Goal: Information Seeking & Learning: Understand process/instructions

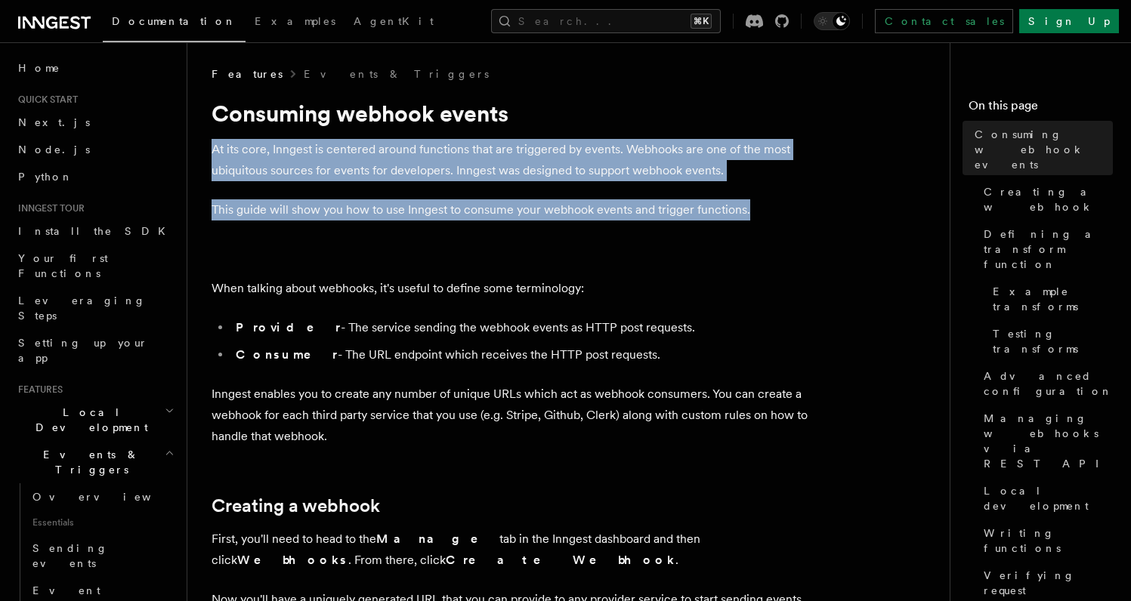
drag, startPoint x: 822, startPoint y: 133, endPoint x: 846, endPoint y: 216, distance: 86.5
drag, startPoint x: 842, startPoint y: 214, endPoint x: 841, endPoint y: 122, distance: 92.1
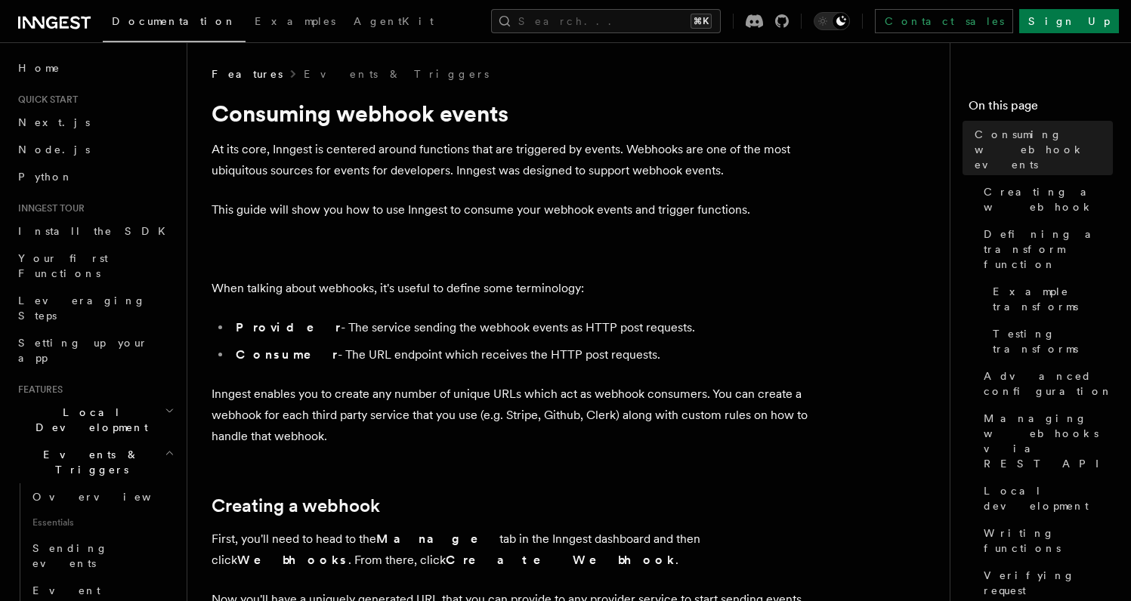
drag, startPoint x: 819, startPoint y: 356, endPoint x: 850, endPoint y: 434, distance: 84.0
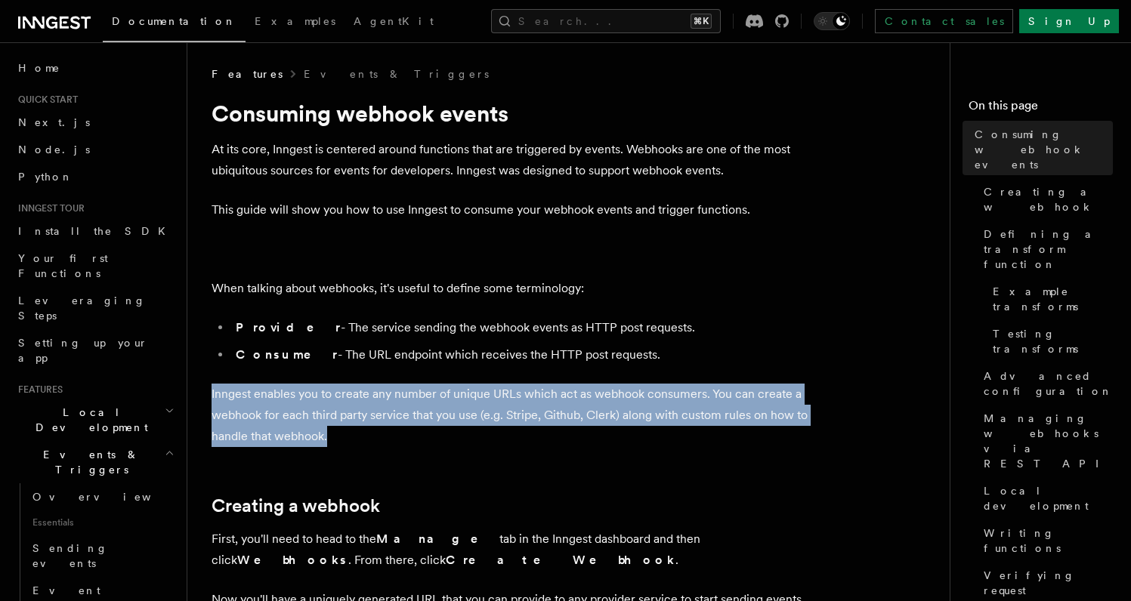
drag, startPoint x: 835, startPoint y: 441, endPoint x: 826, endPoint y: 377, distance: 64.9
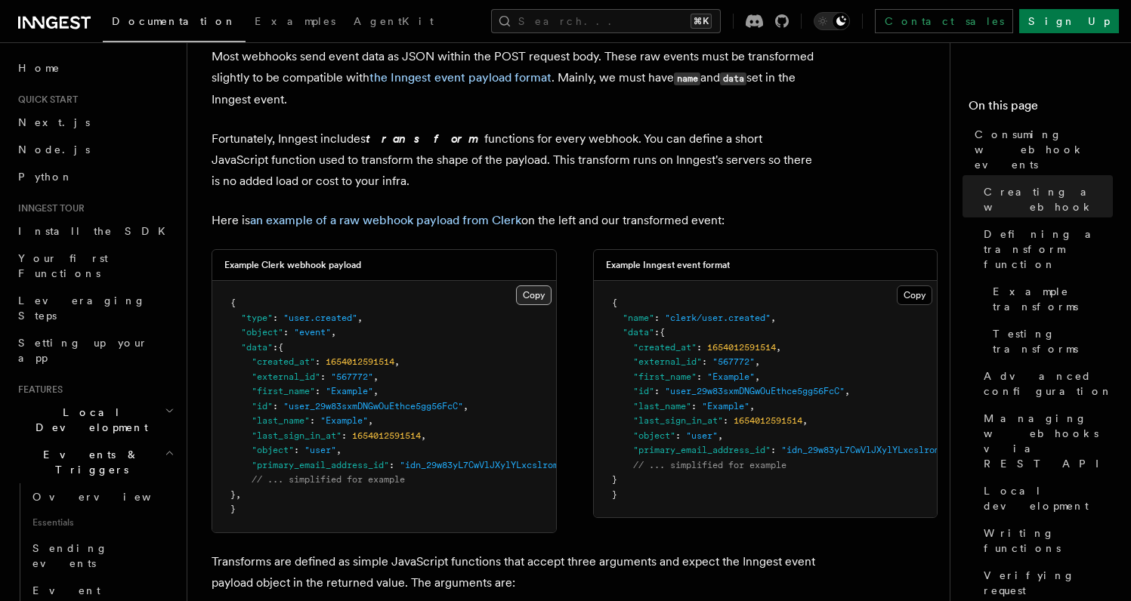
scroll to position [1092, 0]
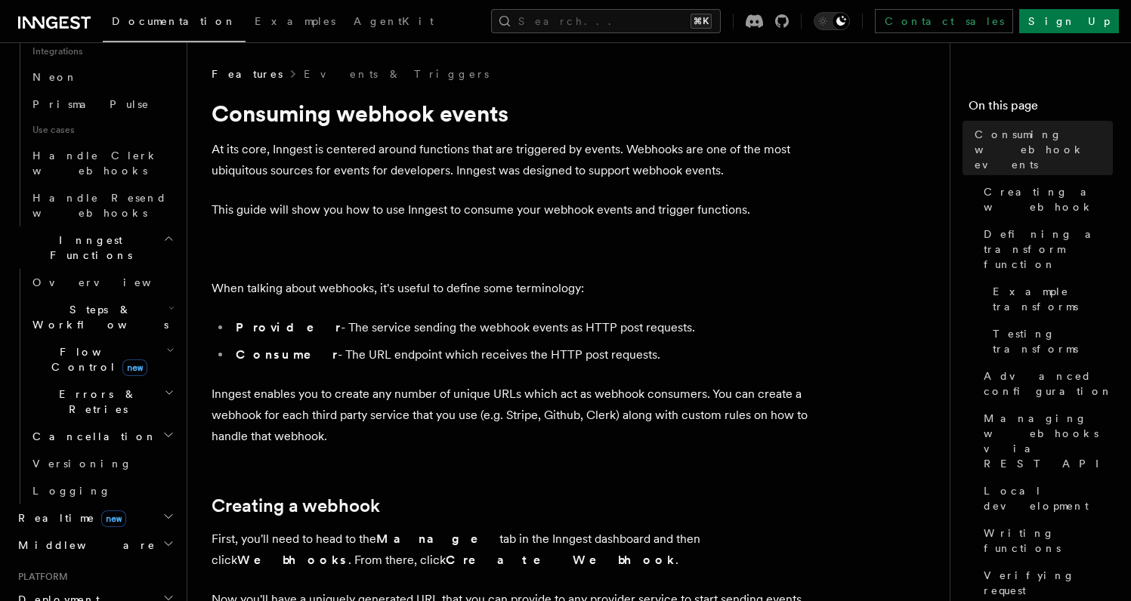
scroll to position [1196, 0]
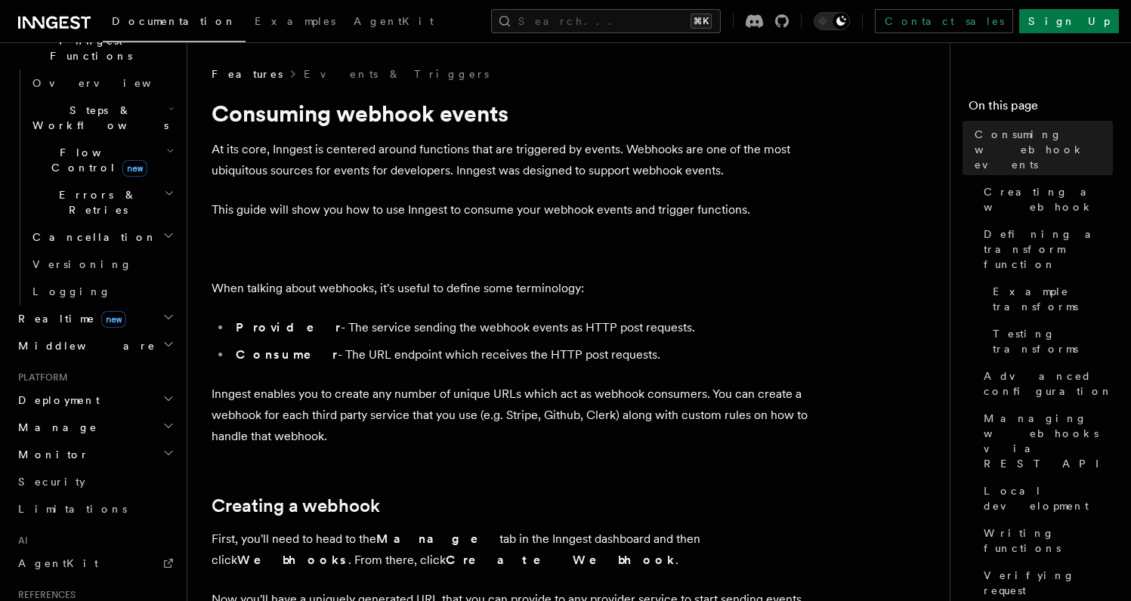
click at [298, 220] on p "This guide will show you how to use Inngest to consume your webhook events and …" at bounding box center [513, 209] width 604 height 21
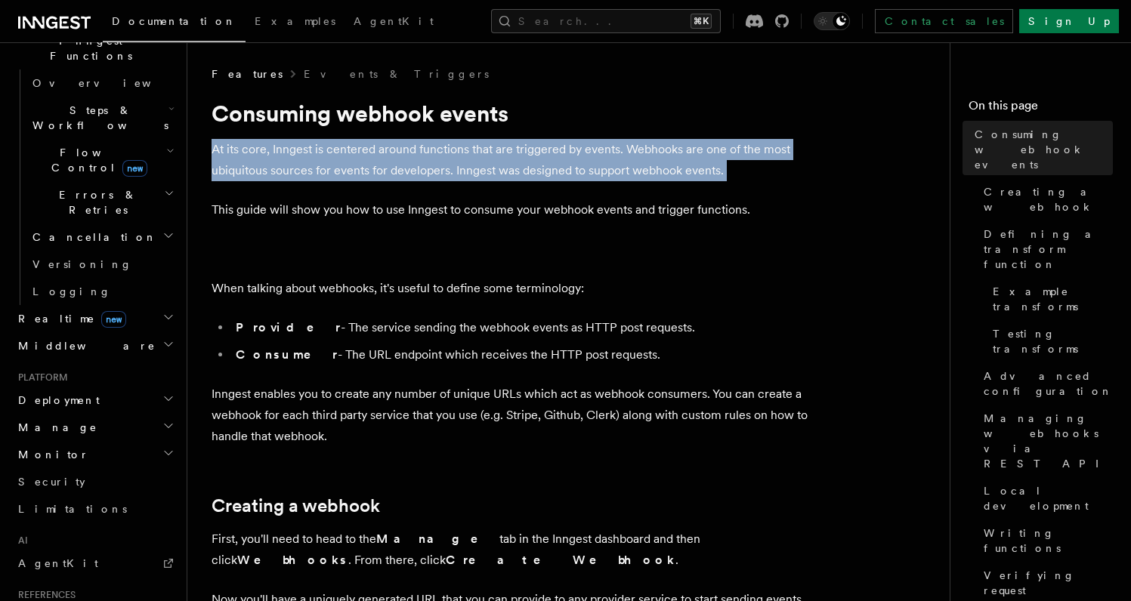
drag, startPoint x: 354, startPoint y: 134, endPoint x: 548, endPoint y: 181, distance: 198.9
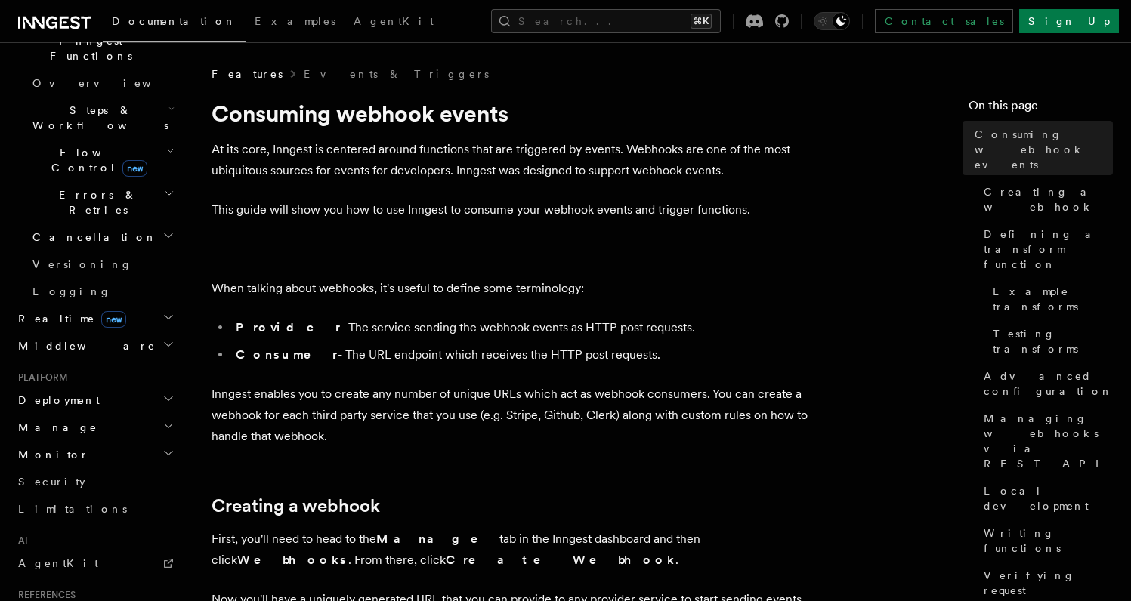
drag, startPoint x: 754, startPoint y: 321, endPoint x: 775, endPoint y: 352, distance: 37.5
click at [775, 352] on li "Consumer - The URL endpoint which receives the HTTP post requests." at bounding box center [523, 354] width 585 height 21
drag, startPoint x: 767, startPoint y: 363, endPoint x: 736, endPoint y: 264, distance: 103.5
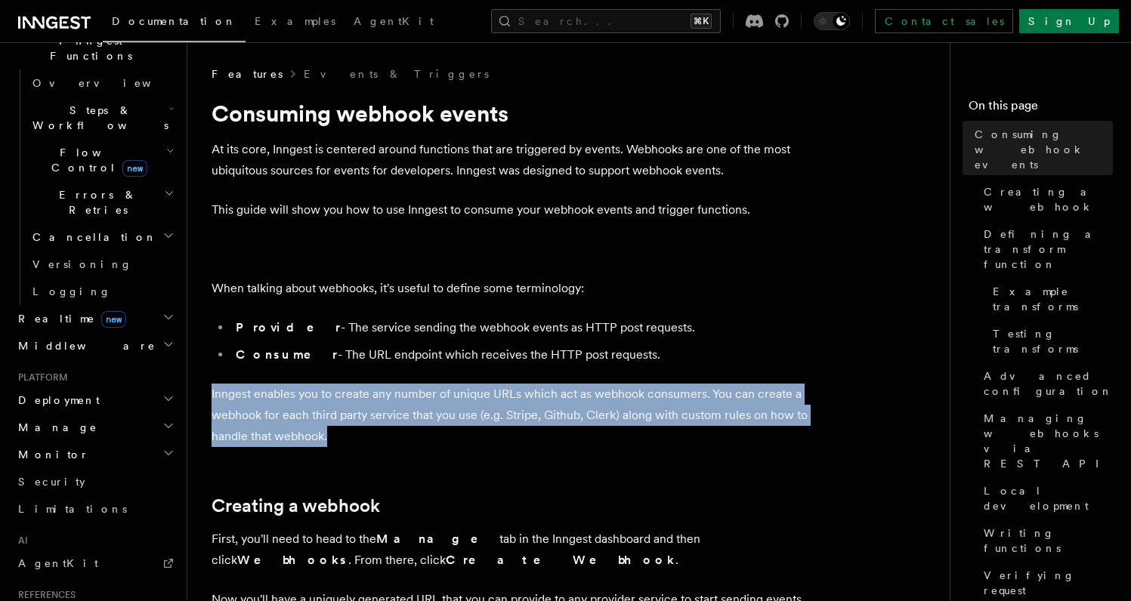
drag, startPoint x: 709, startPoint y: 381, endPoint x: 730, endPoint y: 433, distance: 56.0
click at [730, 433] on p "Inngest enables you to create any number of unique URLs which act as webhook co…" at bounding box center [513, 415] width 604 height 63
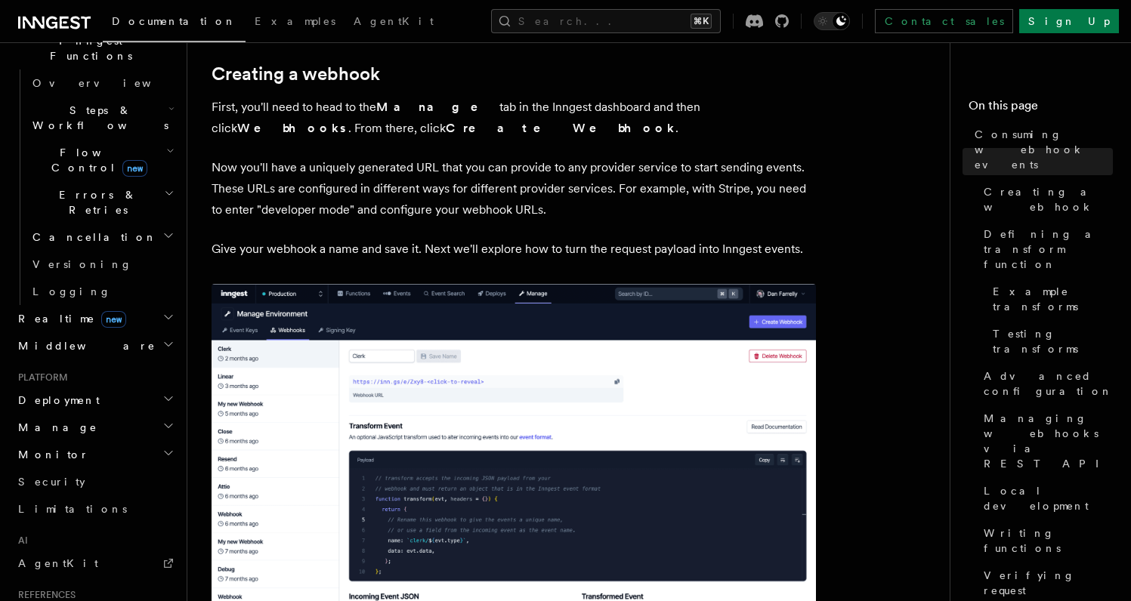
scroll to position [423, 0]
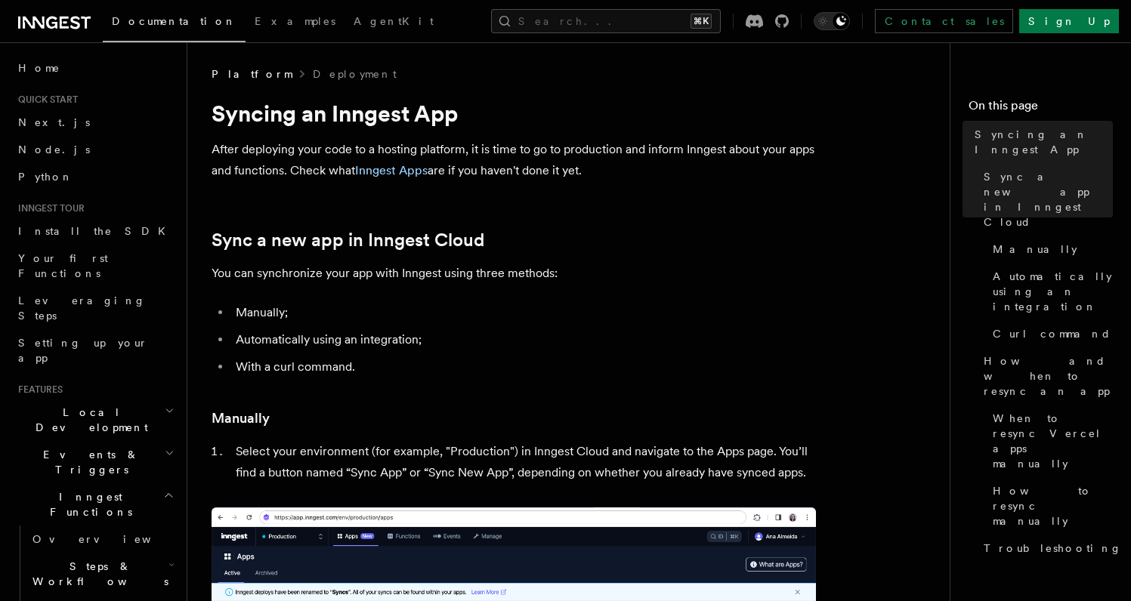
drag, startPoint x: 619, startPoint y: 130, endPoint x: 672, endPoint y: 179, distance: 72.7
click at [672, 179] on p "After deploying your code to a hosting platform, it is time to go to production…" at bounding box center [513, 160] width 604 height 42
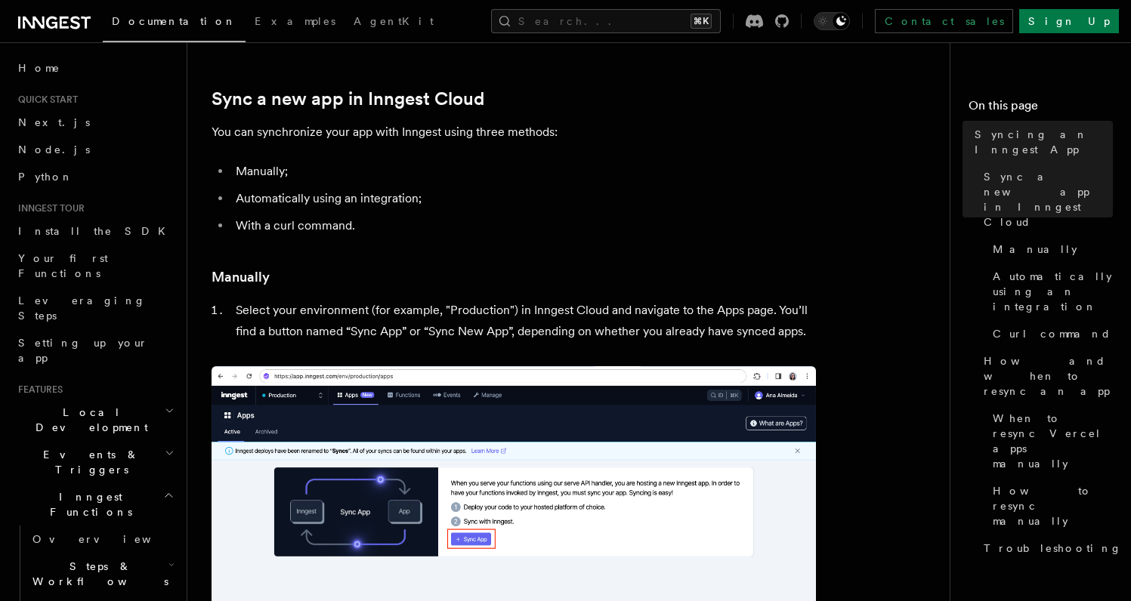
scroll to position [183, 0]
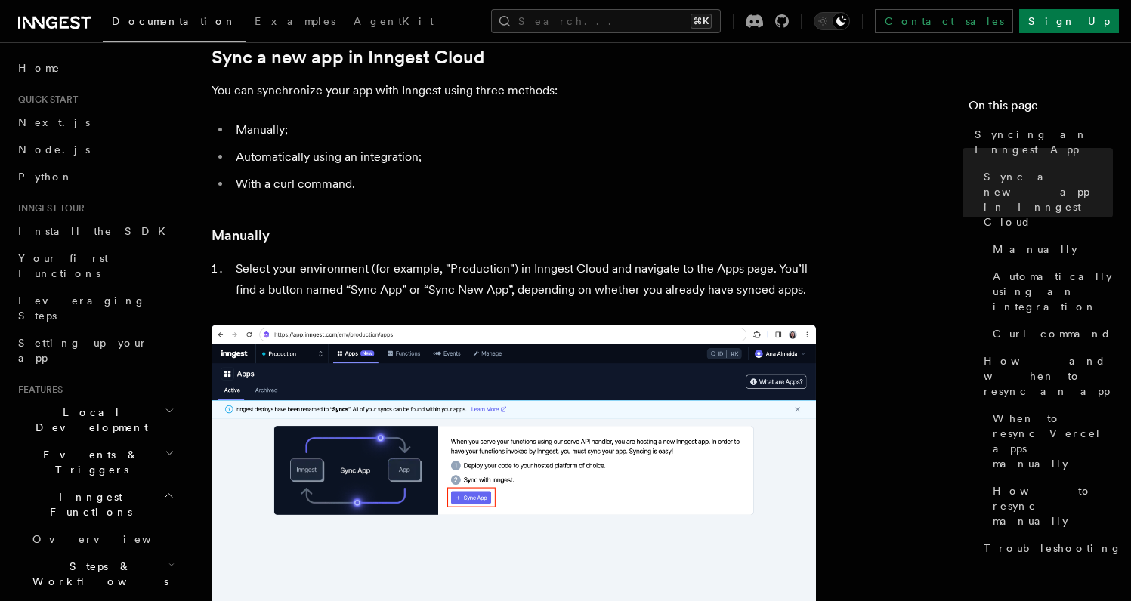
click at [459, 236] on h3 "Manually" at bounding box center [513, 235] width 604 height 21
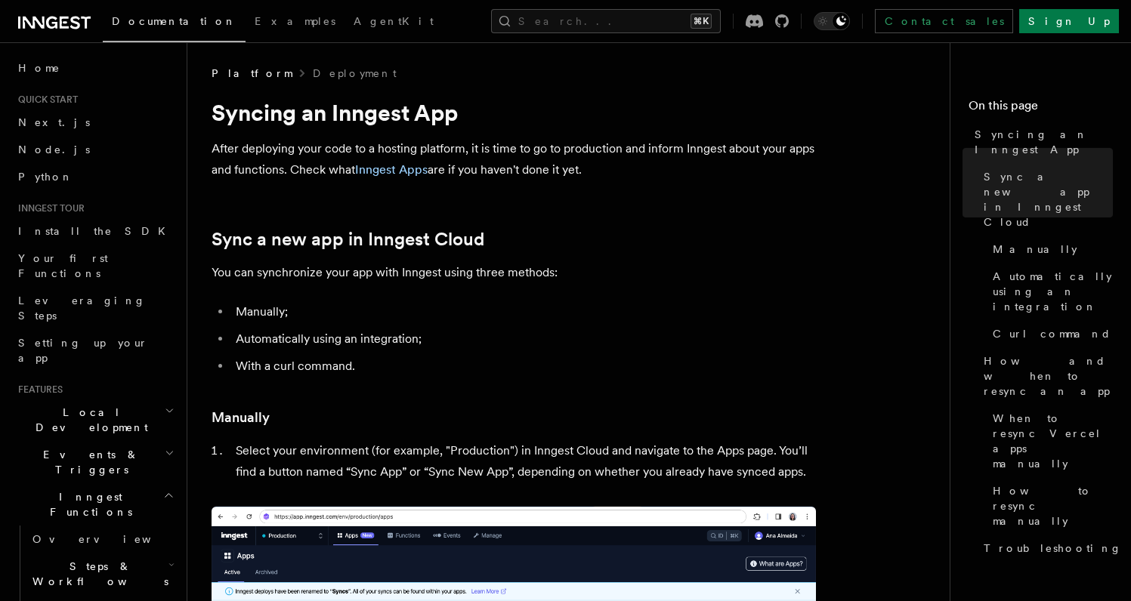
scroll to position [0, 0]
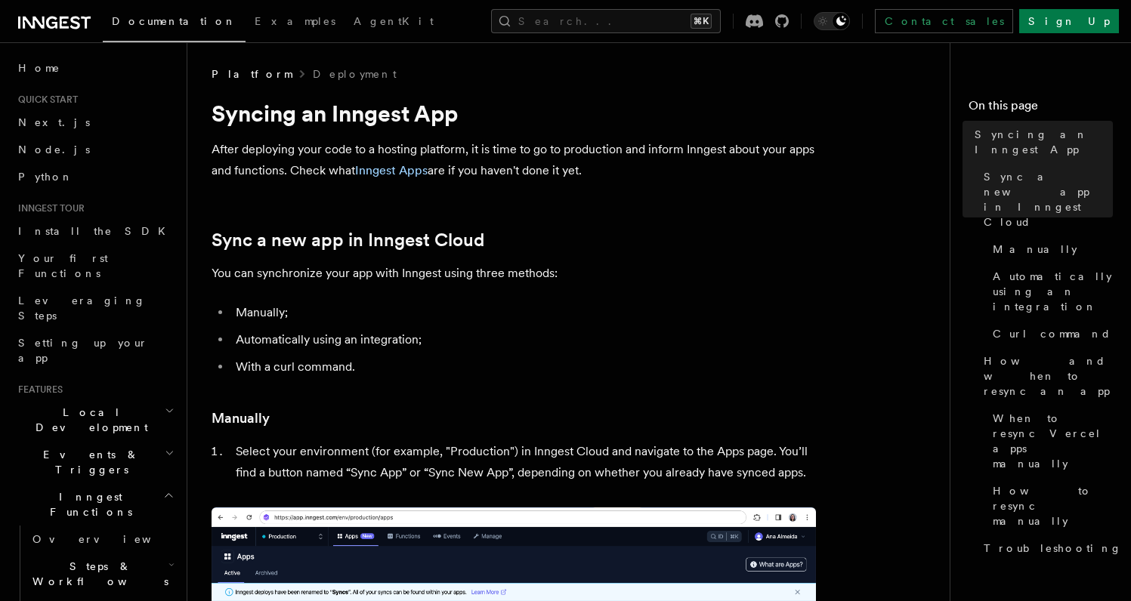
click at [637, 162] on p "After deploying your code to a hosting platform, it is time to go to production…" at bounding box center [513, 160] width 604 height 42
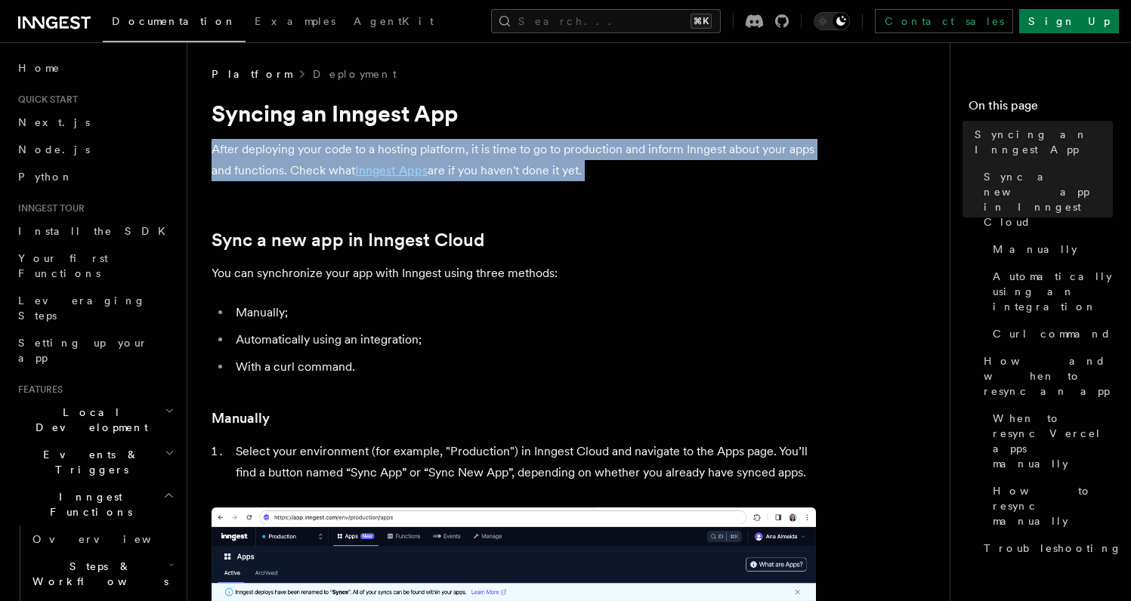
click at [637, 162] on p "After deploying your code to a hosting platform, it is time to go to production…" at bounding box center [513, 160] width 604 height 42
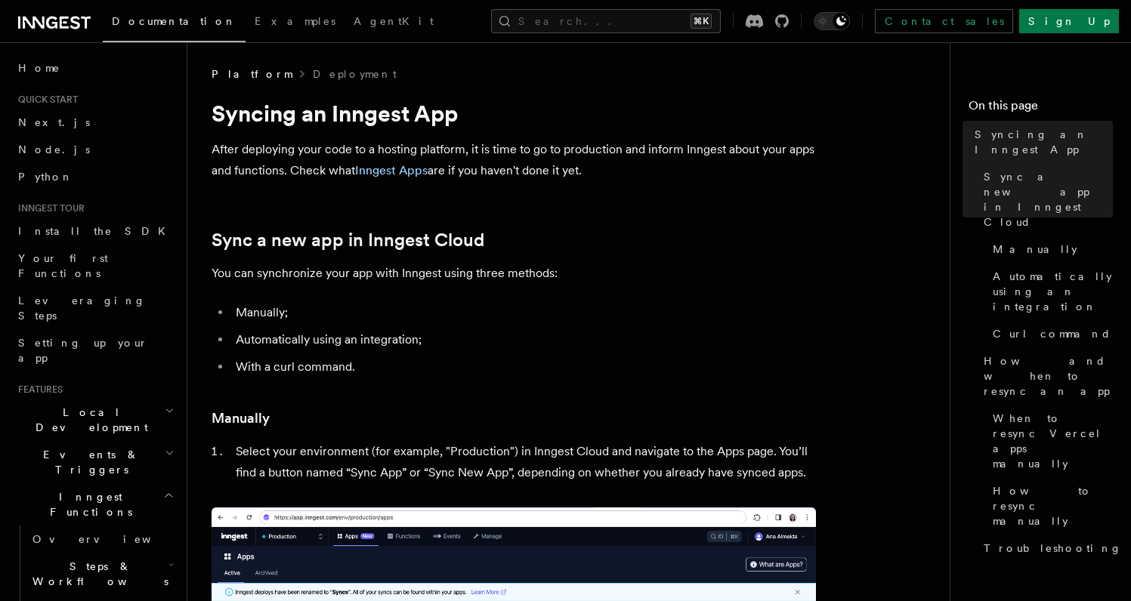
click at [742, 263] on p "You can synchronize your app with Inngest using three methods:" at bounding box center [513, 273] width 604 height 21
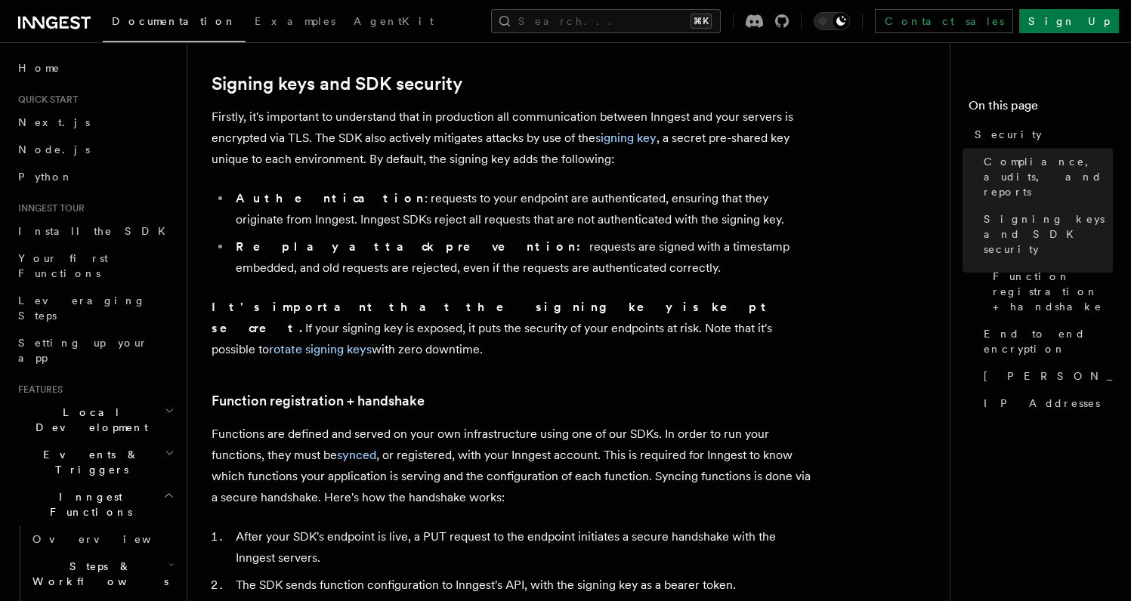
scroll to position [405, 0]
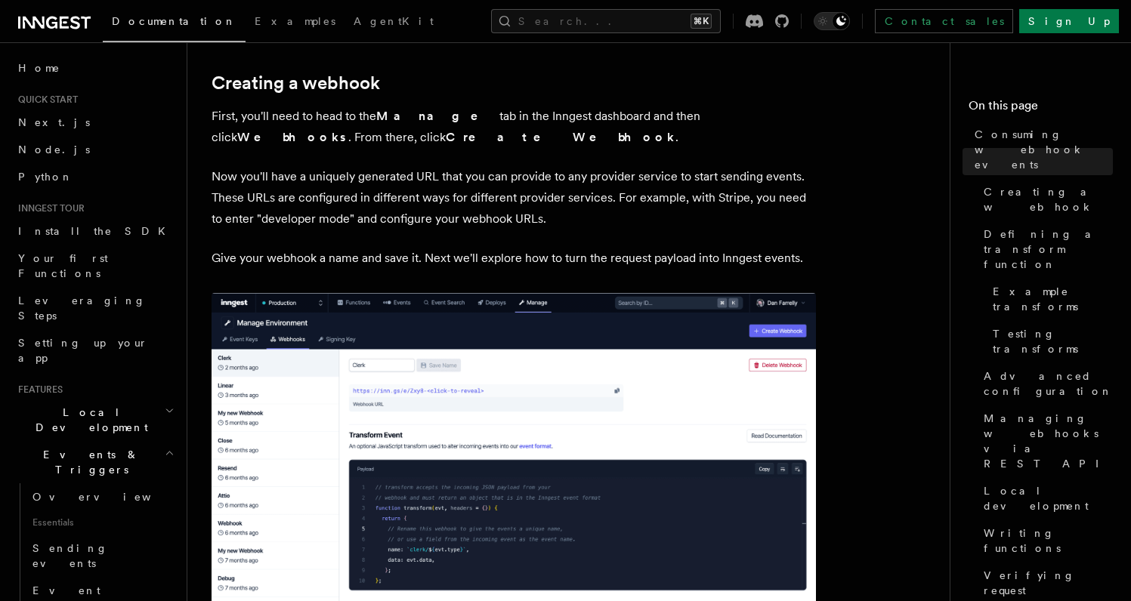
scroll to position [1196, 0]
